Goal: Information Seeking & Learning: Learn about a topic

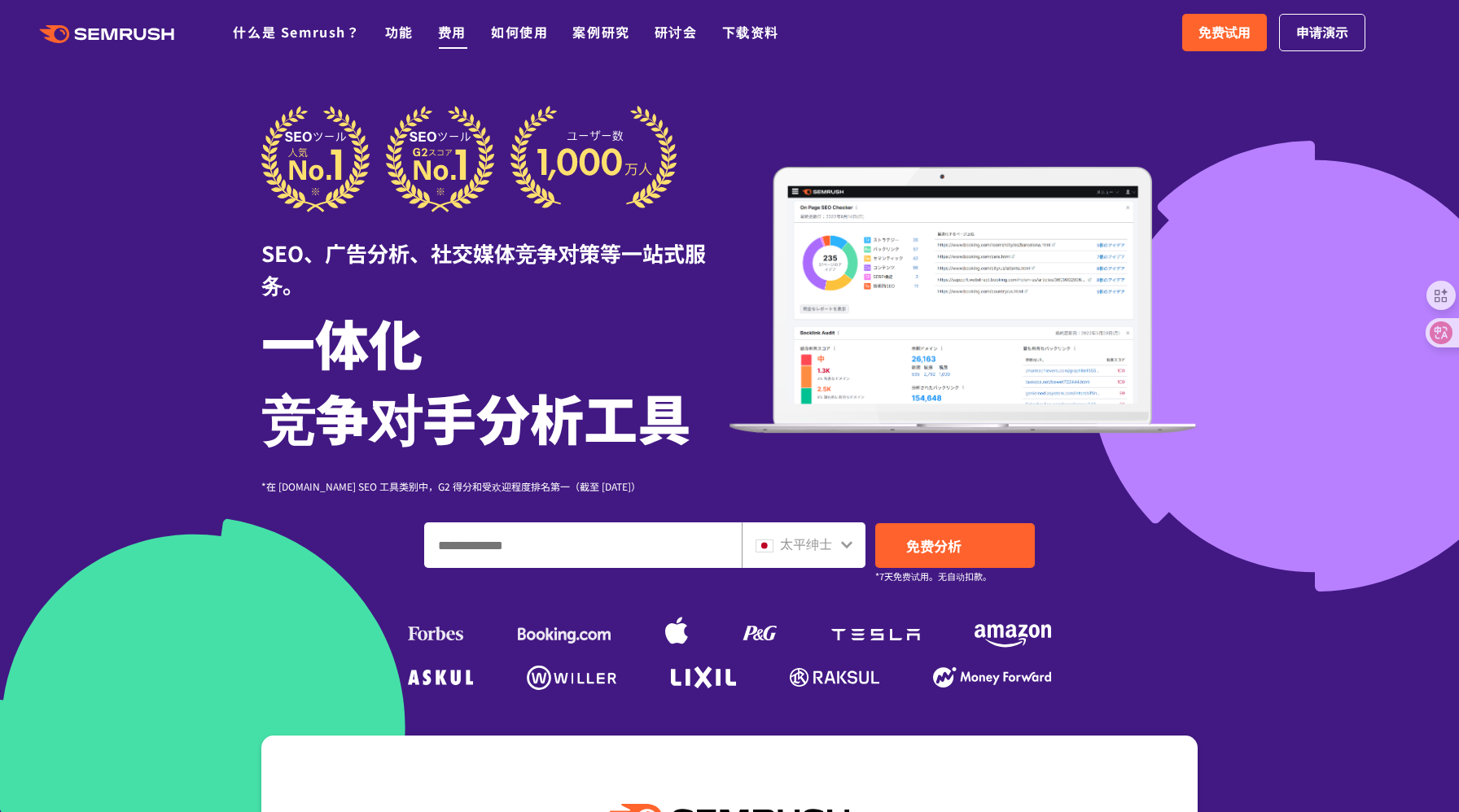
click at [458, 35] on font "费用" at bounding box center [451, 32] width 28 height 19
